Goal: Find specific page/section: Find specific page/section

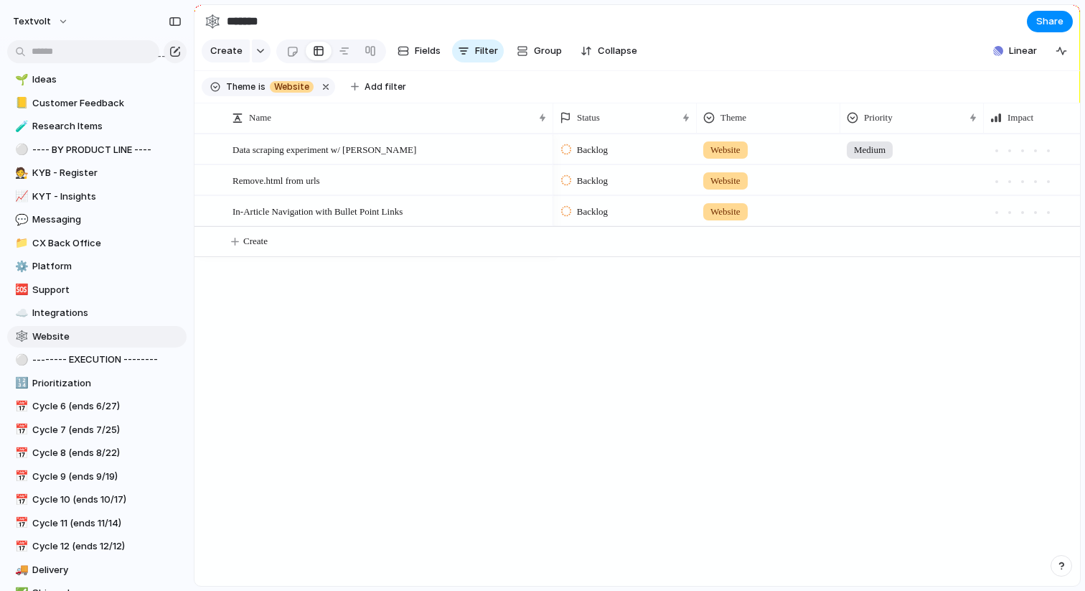
scroll to position [467, 0]
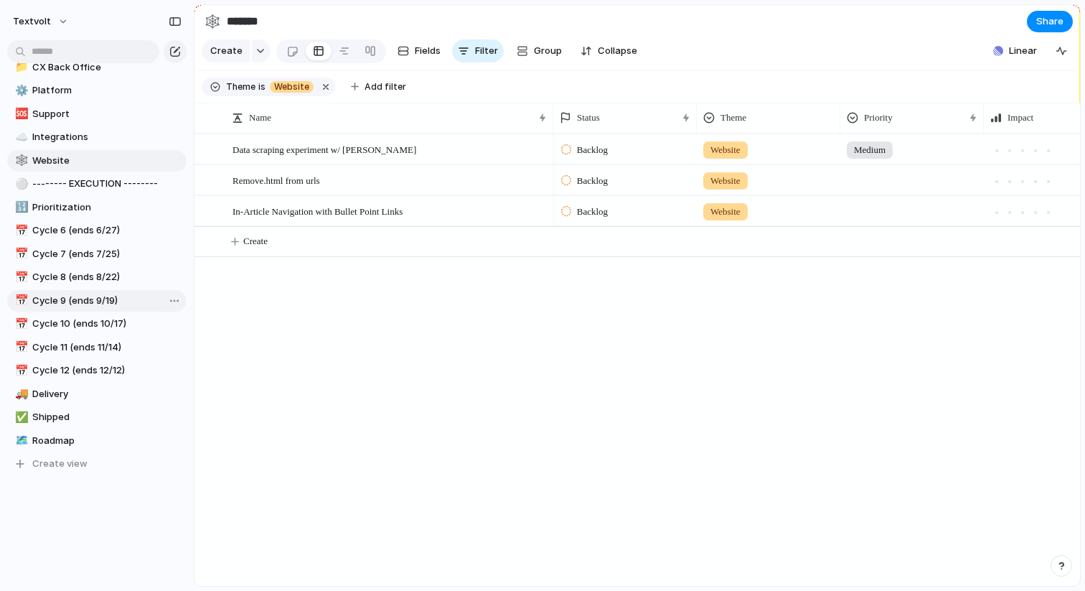
click at [103, 308] on link "📅 Cycle 9 (ends 9/19)" at bounding box center [96, 301] width 179 height 22
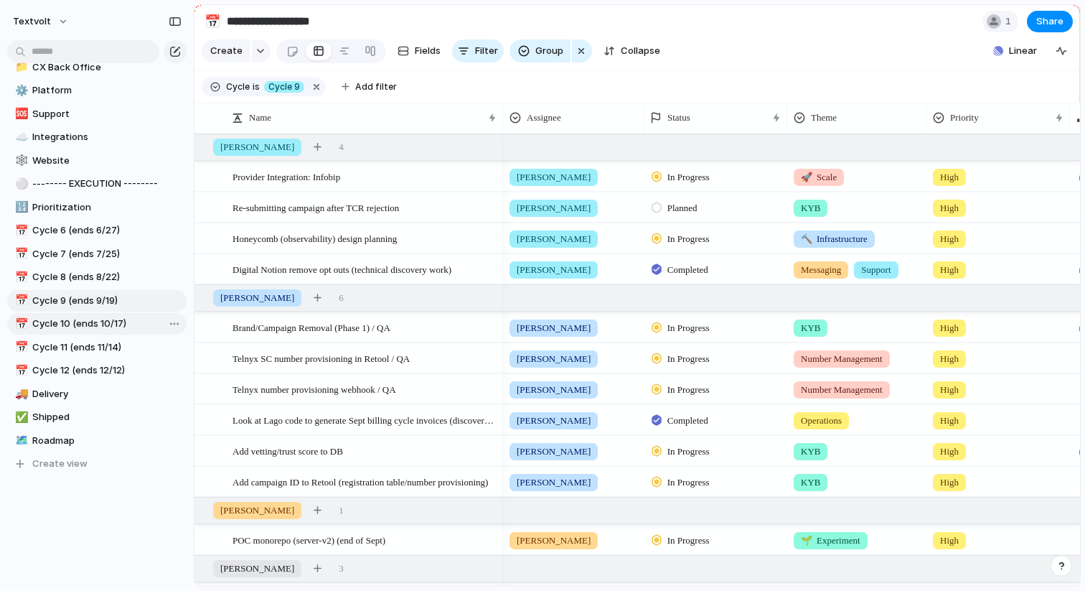
click at [98, 318] on span "Cycle 10 (ends 10/17)" at bounding box center [106, 324] width 149 height 14
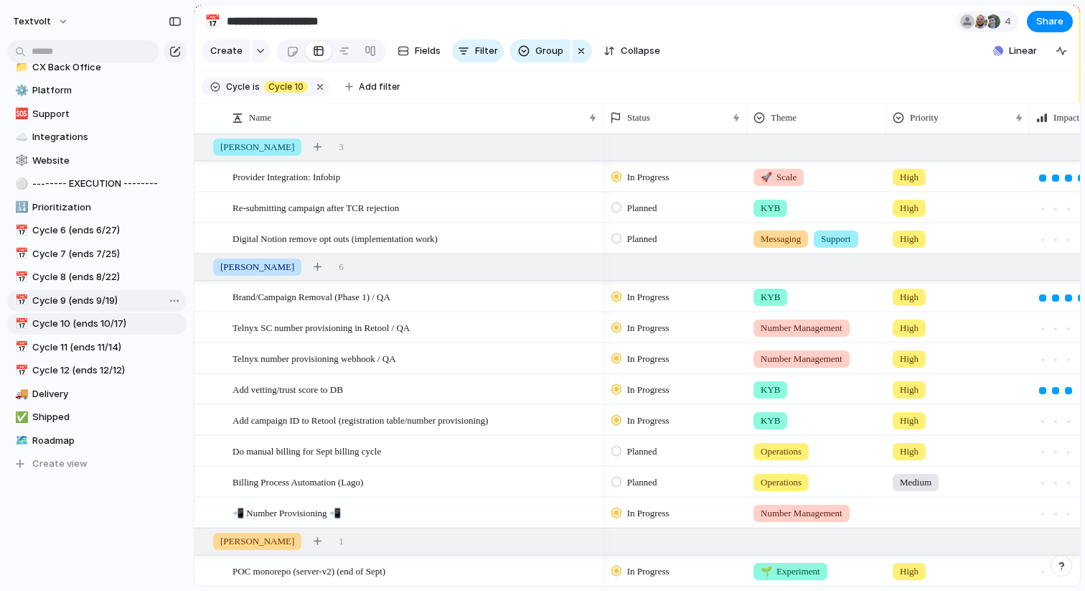
click at [119, 299] on span "Cycle 9 (ends 9/19)" at bounding box center [106, 301] width 149 height 14
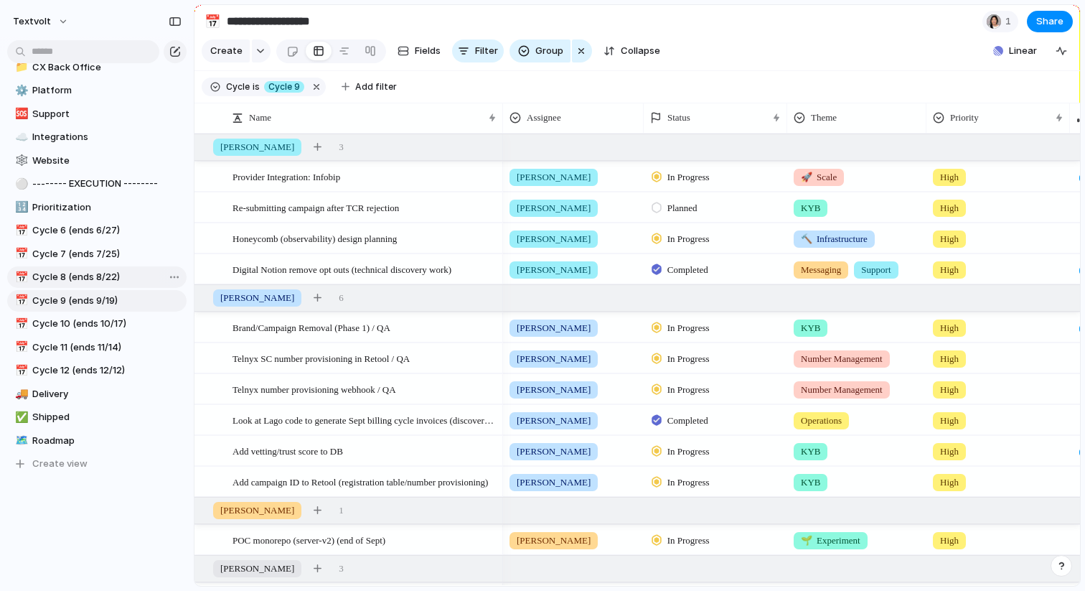
click at [117, 281] on span "Cycle 8 (ends 8/22)" at bounding box center [106, 277] width 149 height 14
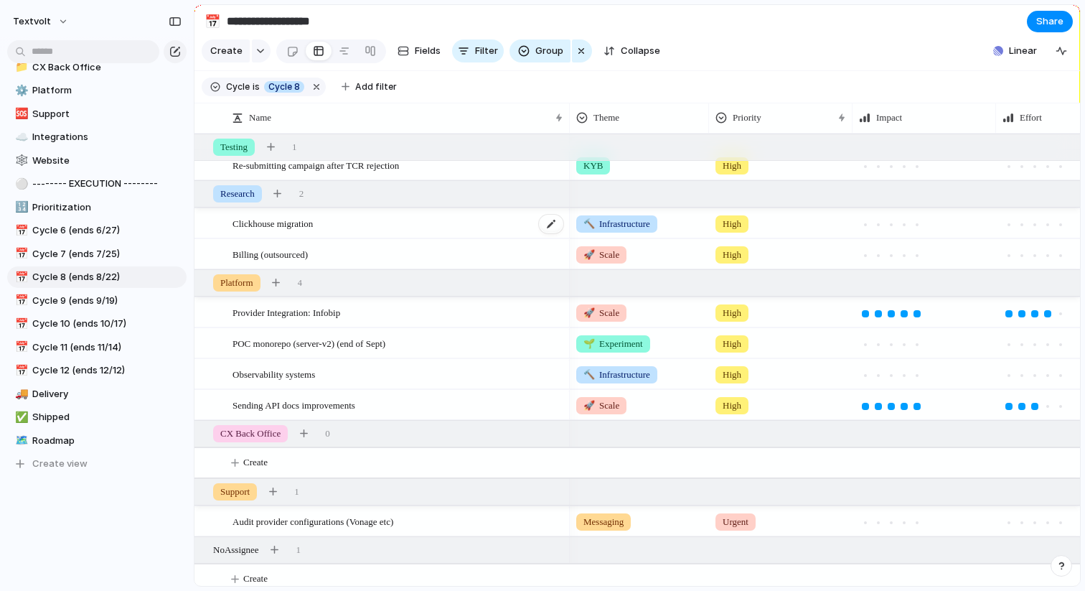
scroll to position [222, 0]
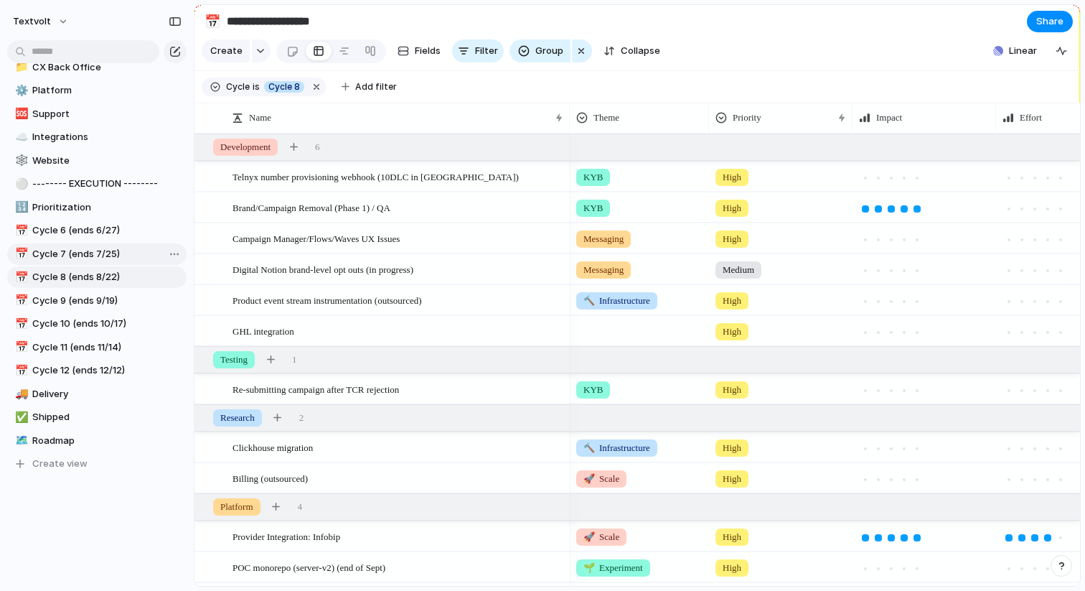
click at [101, 262] on link "📅 Cycle 7 (ends 7/25)" at bounding box center [96, 254] width 179 height 22
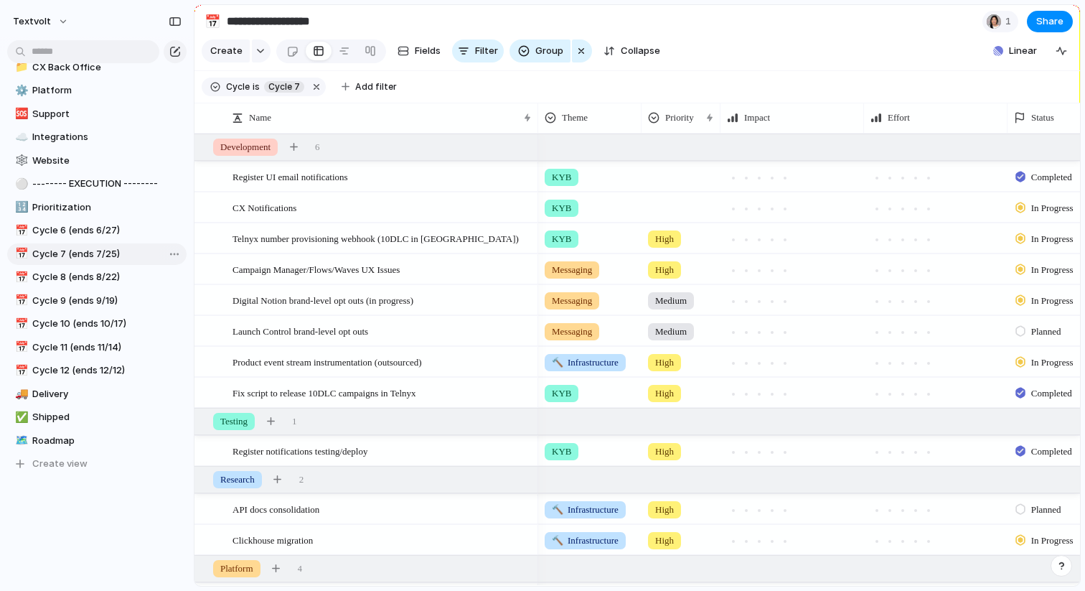
type input "**********"
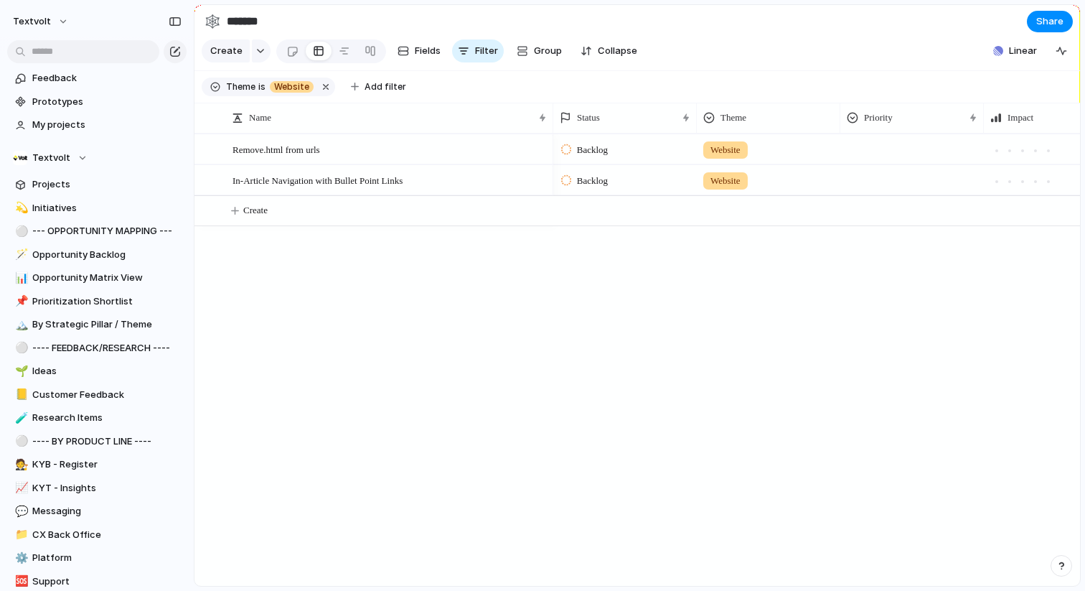
scroll to position [268, 0]
